Goal: Check status

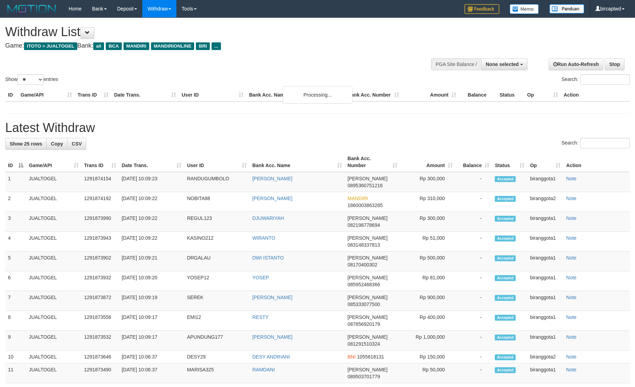
select select
select select "**"
click at [497, 70] on button "None selected" at bounding box center [504, 64] width 46 height 12
click at [485, 98] on label "[ITOTO] JUALTOGEL" at bounding box center [492, 99] width 67 height 9
select select "****"
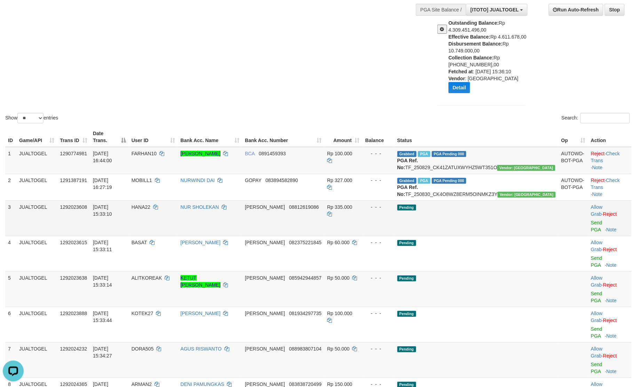
scroll to position [104, 0]
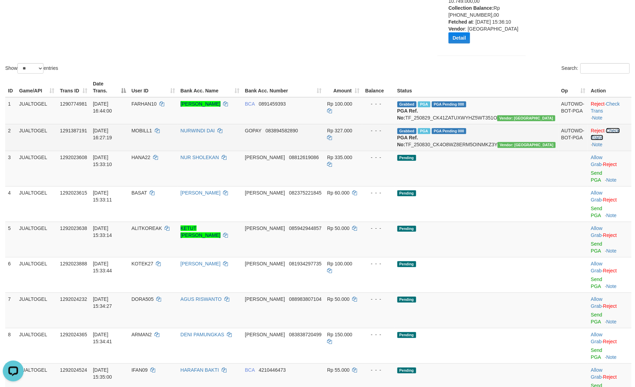
click at [618, 128] on link "Check Trans" at bounding box center [605, 134] width 29 height 13
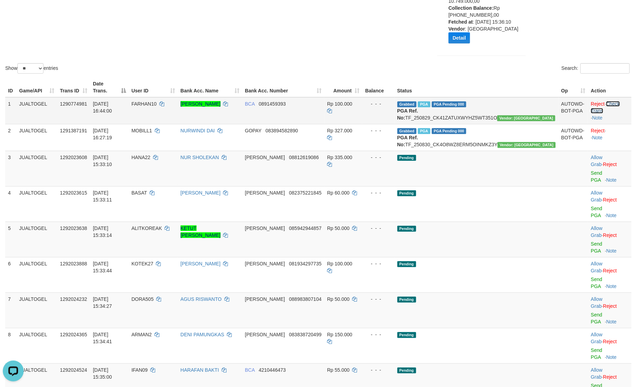
click at [609, 101] on link "Check Trans" at bounding box center [605, 107] width 29 height 13
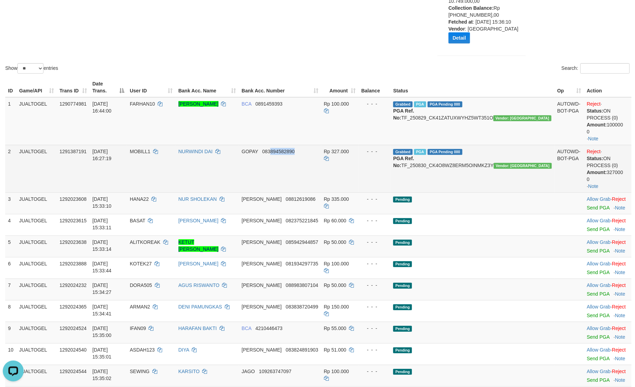
drag, startPoint x: 332, startPoint y: 142, endPoint x: 357, endPoint y: 144, distance: 24.8
click at [321, 145] on td "GOPAY 083894582890" at bounding box center [280, 169] width 82 height 48
copy span "894582890"
click at [230, 170] on td "NURWINDI DAI" at bounding box center [207, 169] width 63 height 48
